Goal: Task Accomplishment & Management: Complete application form

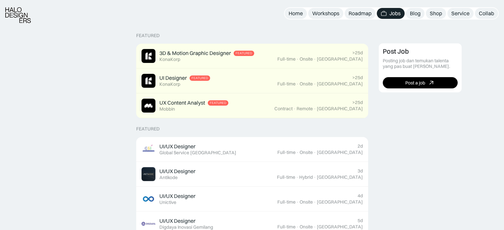
scroll to position [148, 0]
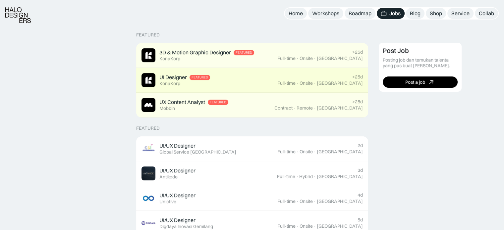
click at [221, 72] on link "UI Designer Featured KonaKorp >25d Full-time · Onsite · [GEOGRAPHIC_DATA]" at bounding box center [252, 80] width 232 height 25
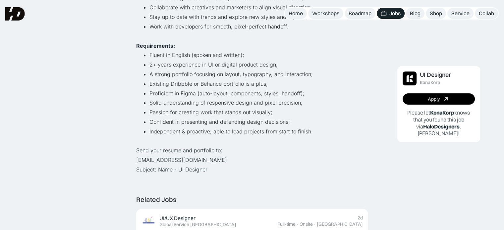
scroll to position [224, 0]
drag, startPoint x: 192, startPoint y: 161, endPoint x: 132, endPoint y: 160, distance: 59.6
click at [132, 160] on div "Lihat semua job UI Designer KonaKorp Full-time · Onsite · Jakarta · >25d Apply …" at bounding box center [252, 227] width 504 height 903
copy p "hiring@konakorp.co"
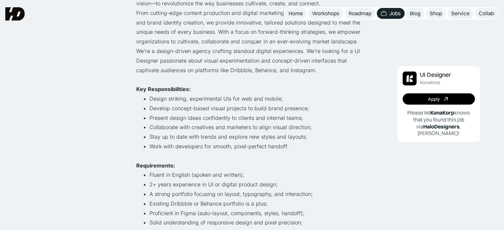
scroll to position [0, 0]
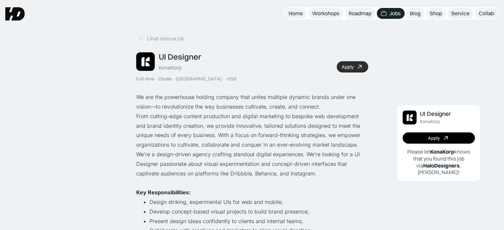
click at [341, 65] on div "Apply" at bounding box center [347, 67] width 12 height 6
click at [351, 170] on p "We’re a design-driven agency crafting standout digital experiences. We’re looki…" at bounding box center [252, 164] width 232 height 28
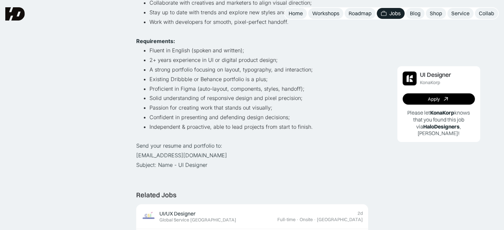
scroll to position [253, 0]
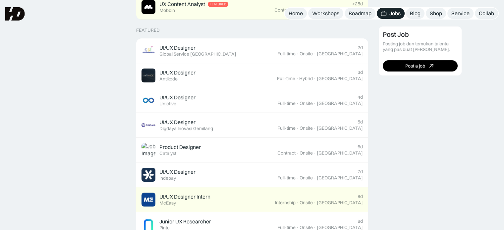
scroll to position [245, 0]
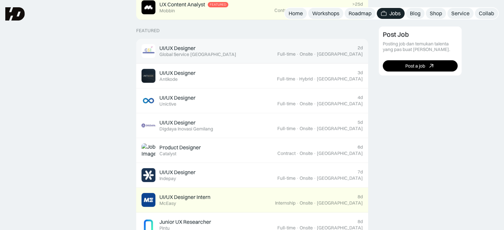
click at [215, 51] on div "UI/UX Designer Featured Global Service Indonesia" at bounding box center [209, 51] width 136 height 14
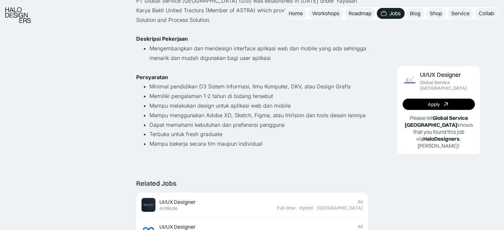
scroll to position [97, 0]
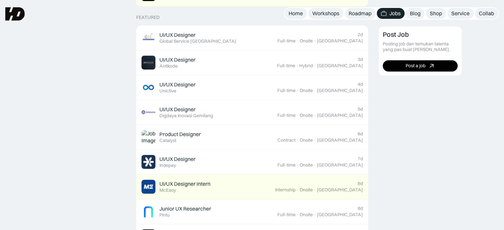
scroll to position [245, 0]
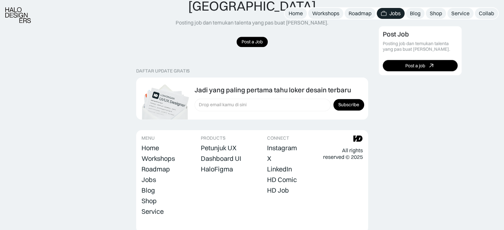
scroll to position [749, 0]
